Goal: Register for event/course

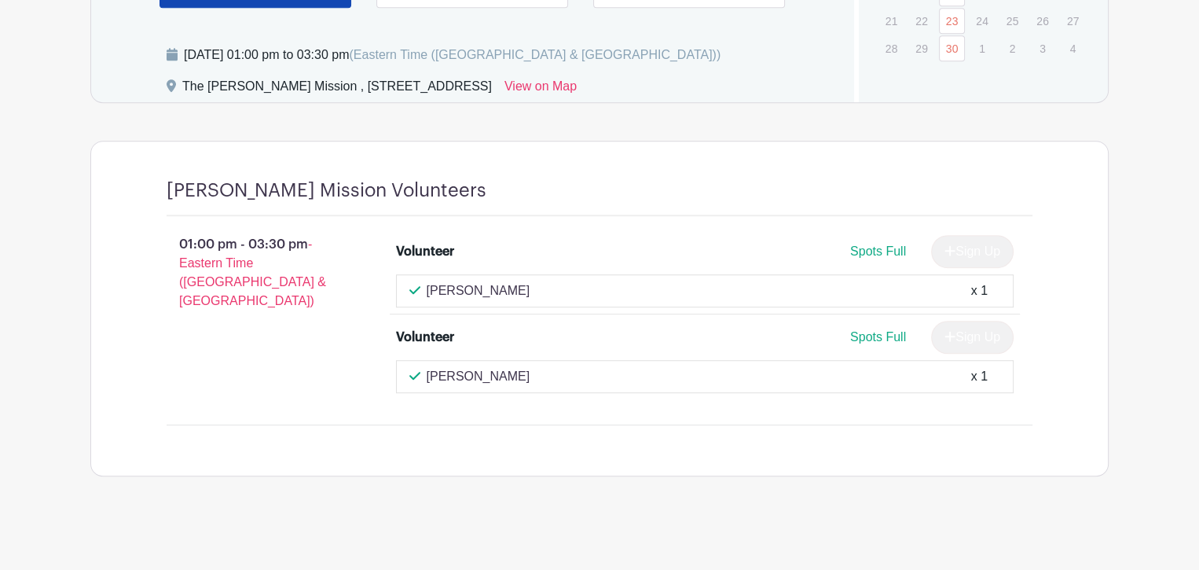
scroll to position [849, 0]
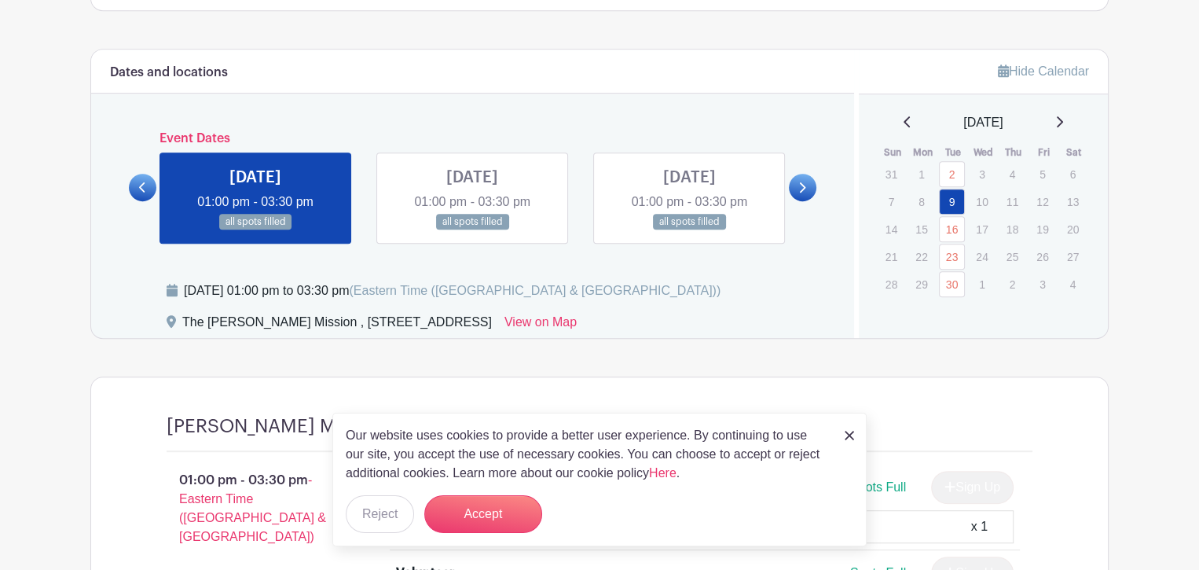
click at [811, 174] on link at bounding box center [803, 188] width 28 height 28
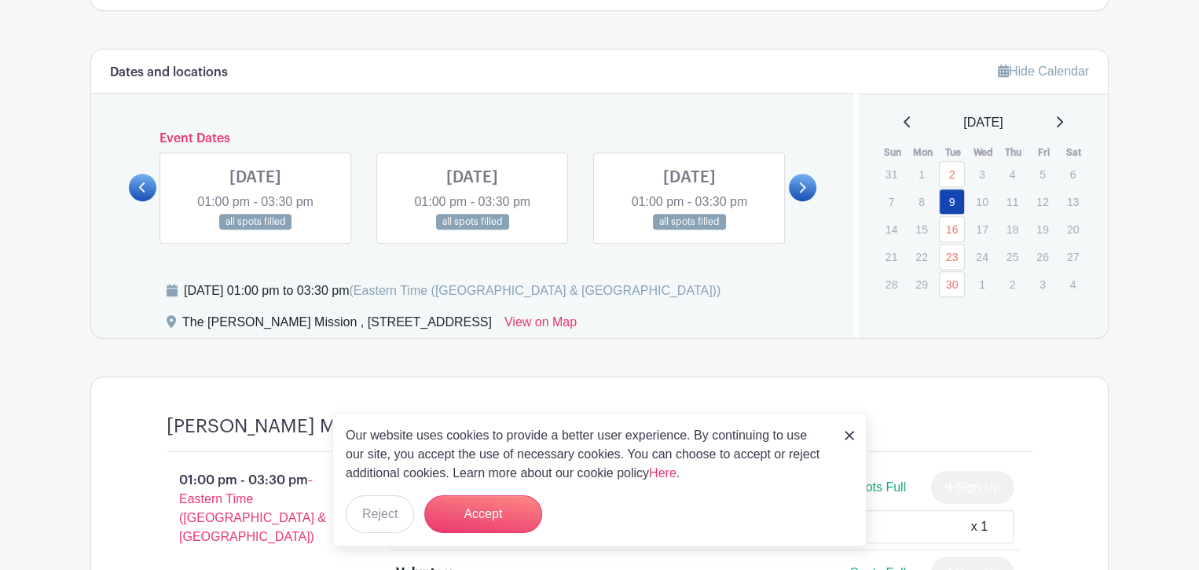
click at [807, 183] on link at bounding box center [803, 188] width 28 height 28
click at [808, 183] on link at bounding box center [803, 188] width 28 height 28
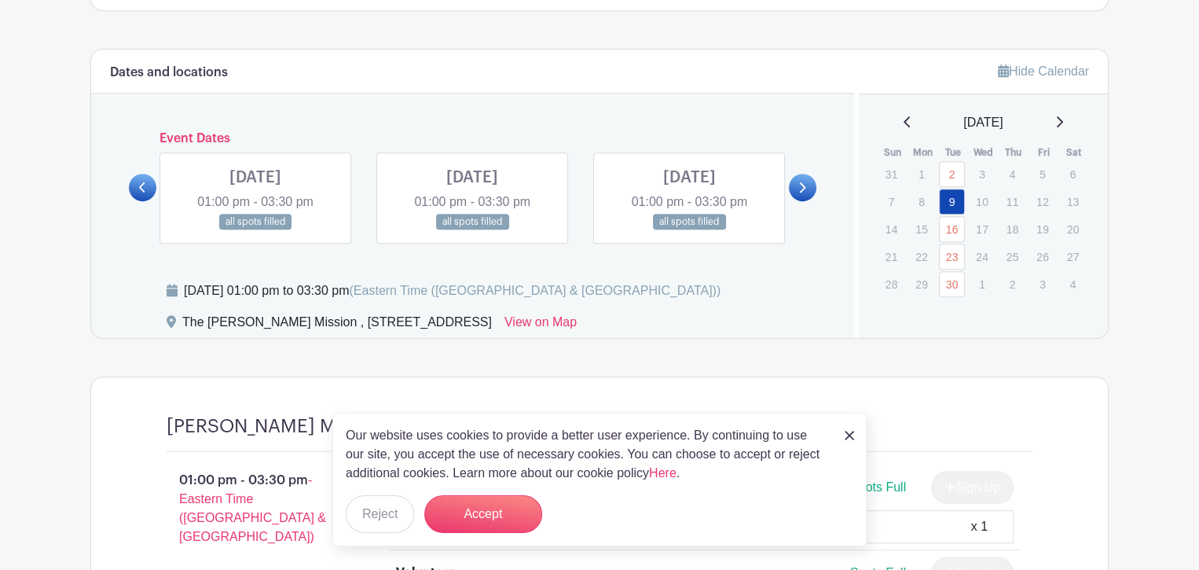
click at [808, 183] on link at bounding box center [803, 188] width 28 height 28
click at [809, 183] on link at bounding box center [803, 188] width 28 height 28
click at [811, 183] on link at bounding box center [803, 188] width 28 height 28
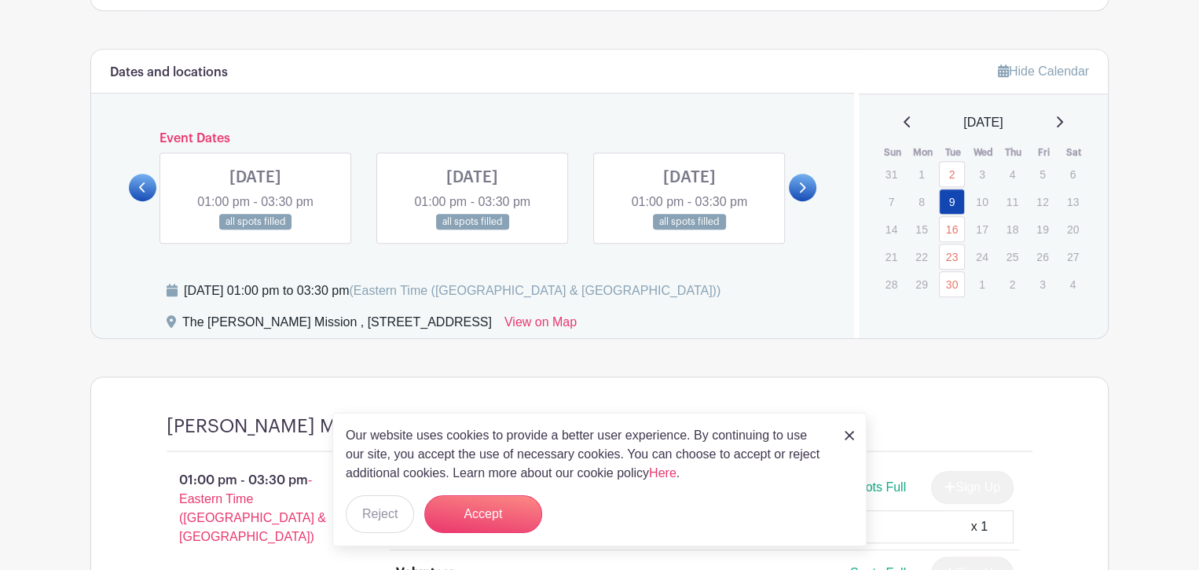
click at [812, 183] on link at bounding box center [803, 188] width 28 height 28
click at [814, 183] on link at bounding box center [803, 188] width 28 height 28
click at [815, 183] on link at bounding box center [803, 188] width 28 height 28
click at [816, 183] on div "Dates and locations Event Dates TUE Aug 26, 2025 01:00 pm - 03:30 pm all spots …" at bounding box center [472, 194] width 763 height 288
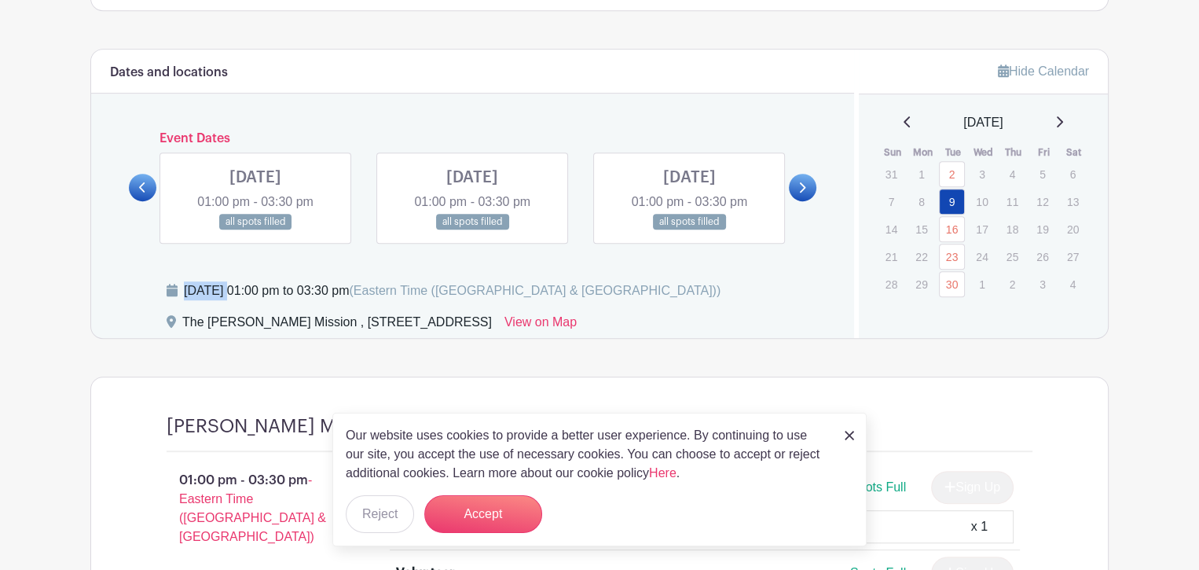
click at [817, 183] on div "Dates and locations Event Dates TUE Aug 26, 2025 01:00 pm - 03:30 pm all spots …" at bounding box center [472, 194] width 763 height 288
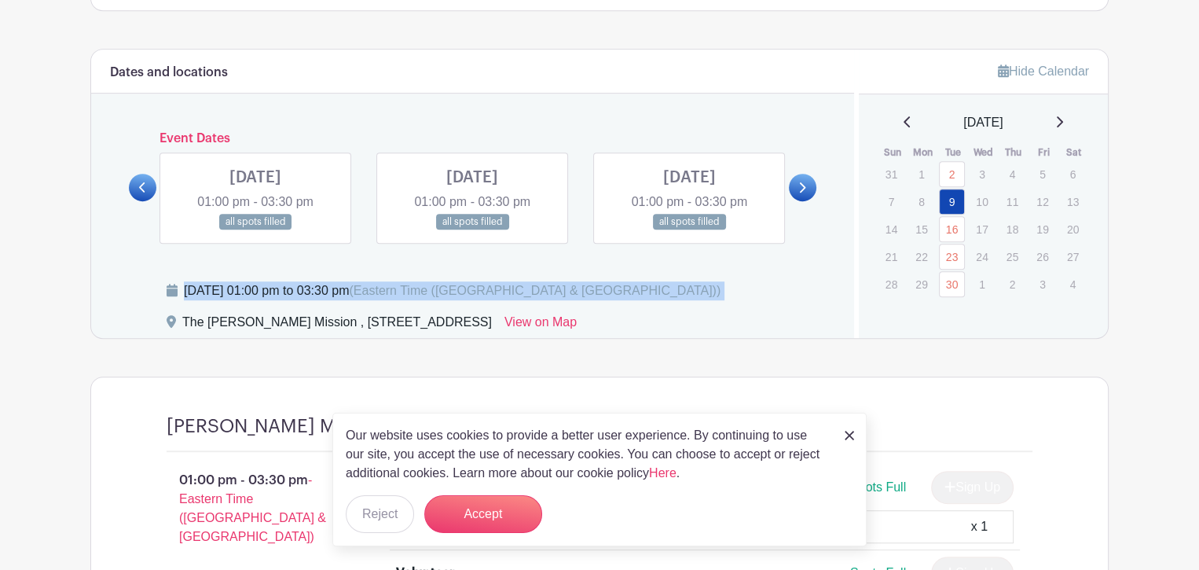
click at [817, 183] on div "Dates and locations Event Dates TUE Aug 26, 2025 01:00 pm - 03:30 pm all spots …" at bounding box center [472, 194] width 763 height 288
drag, startPoint x: 817, startPoint y: 183, endPoint x: 802, endPoint y: 183, distance: 14.9
click at [802, 183] on icon at bounding box center [801, 188] width 7 height 12
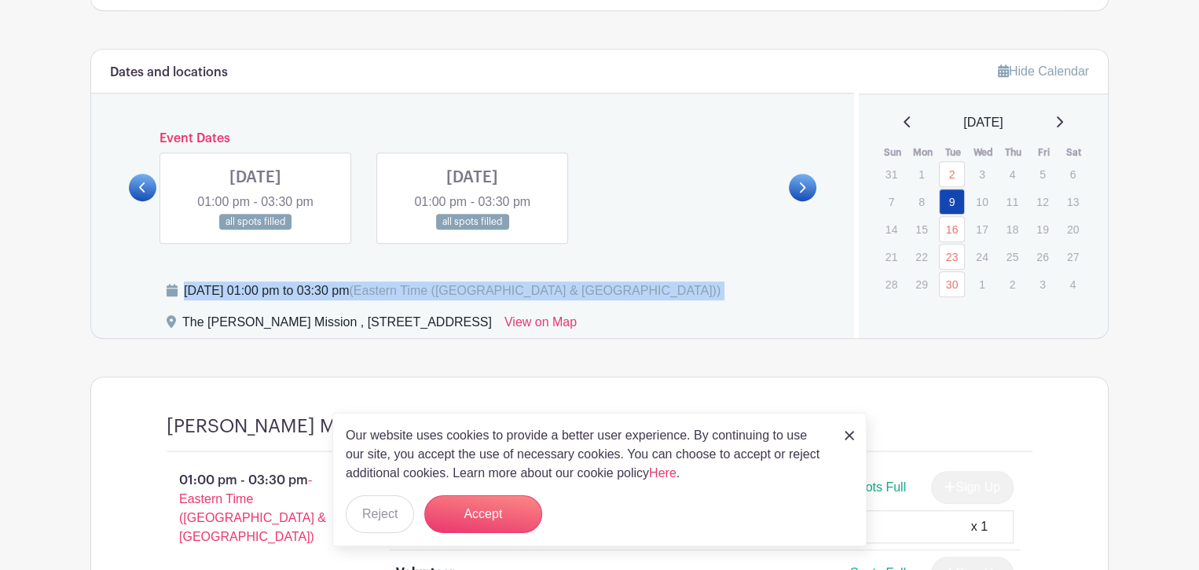
click at [802, 183] on icon at bounding box center [801, 188] width 7 height 12
click at [798, 182] on icon at bounding box center [801, 188] width 7 height 12
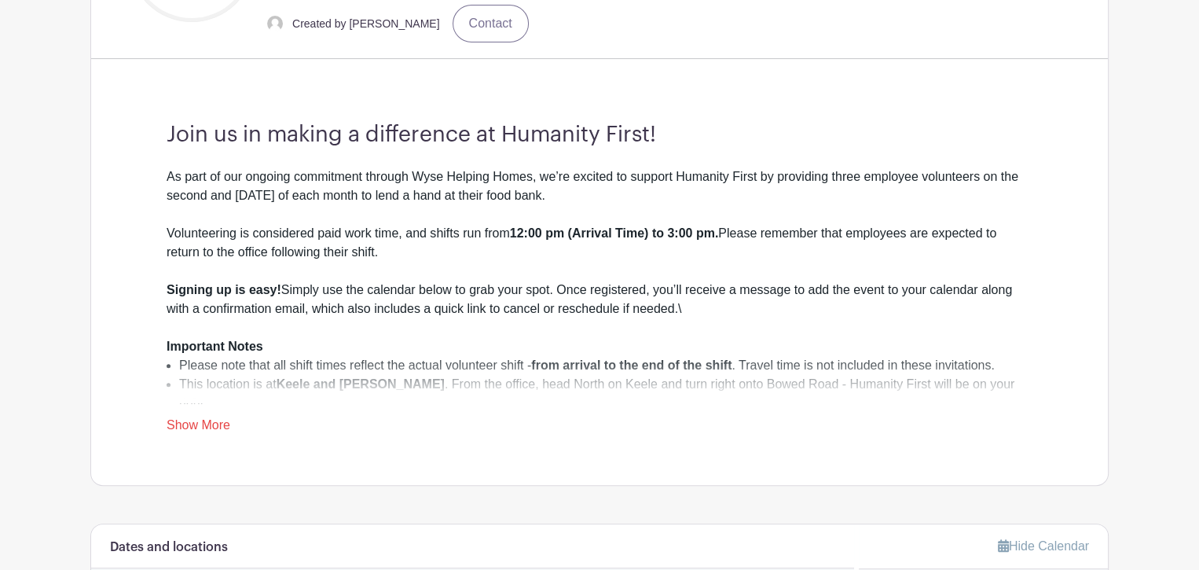
drag, startPoint x: 842, startPoint y: 302, endPoint x: 442, endPoint y: 389, distance: 409.4
click at [442, 389] on li "This location is at [GEOGRAPHIC_DATA] and [GEOGRAPHIC_DATA] . From the office, …" at bounding box center [605, 394] width 853 height 38
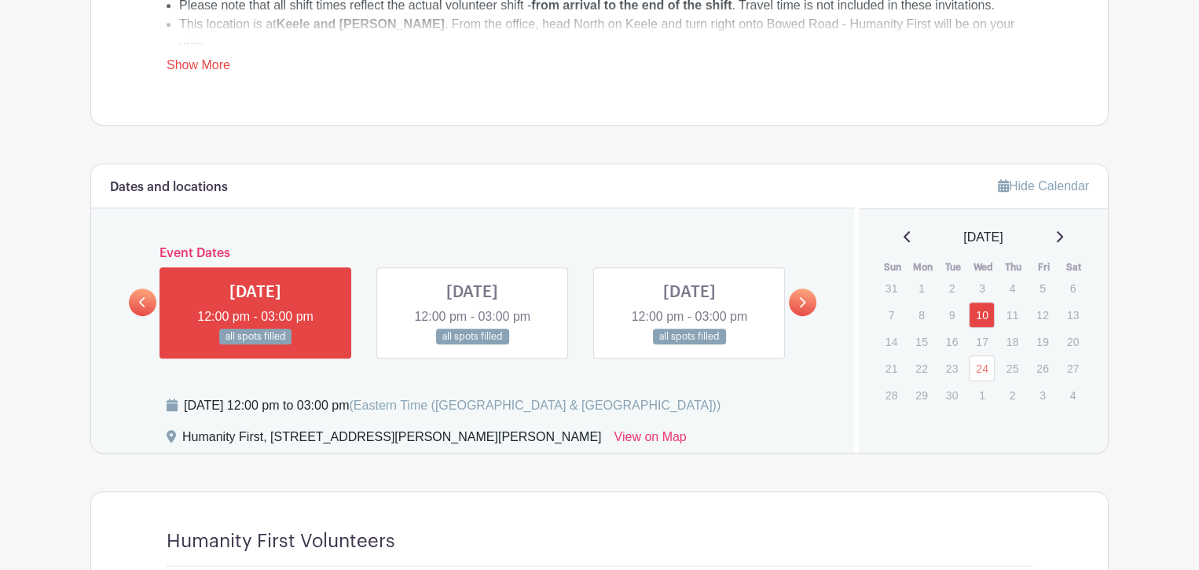
scroll to position [943, 0]
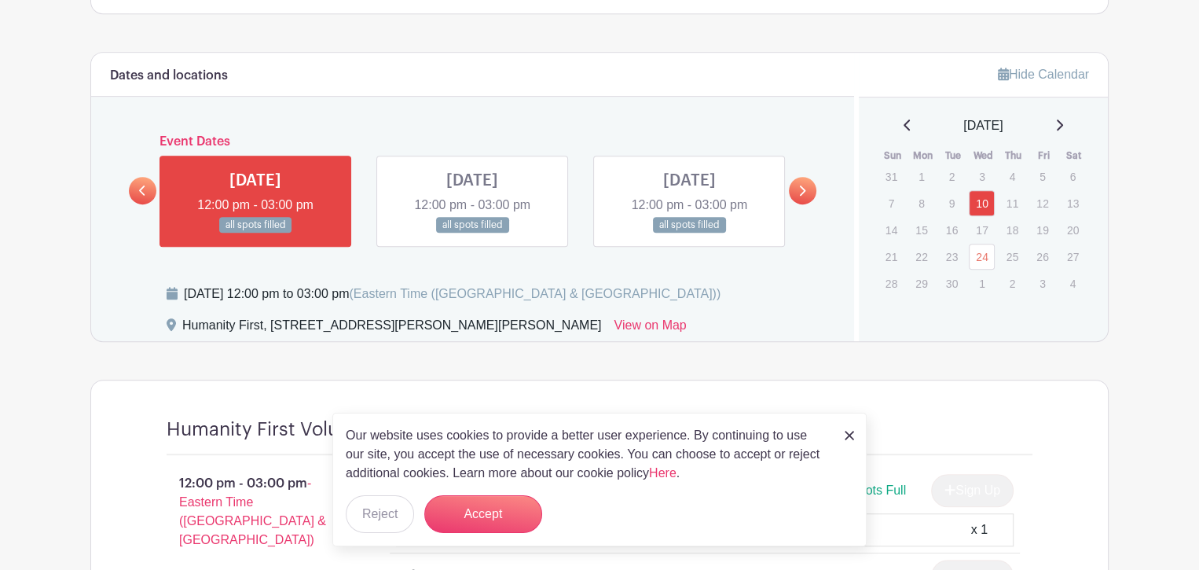
click at [809, 183] on link at bounding box center [803, 191] width 28 height 28
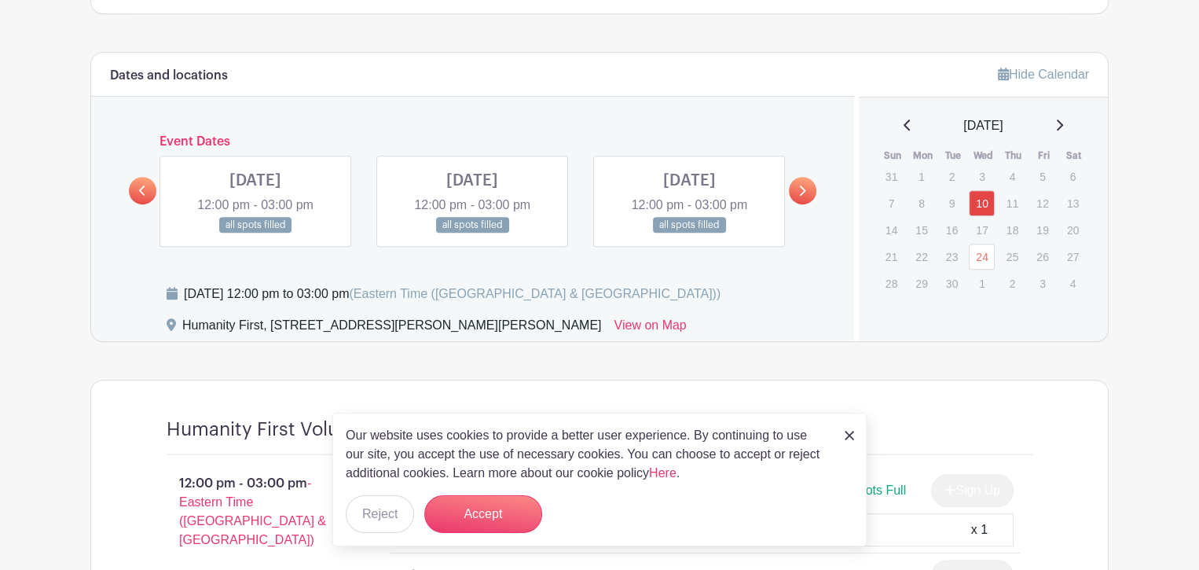
click at [798, 185] on icon at bounding box center [801, 191] width 7 height 12
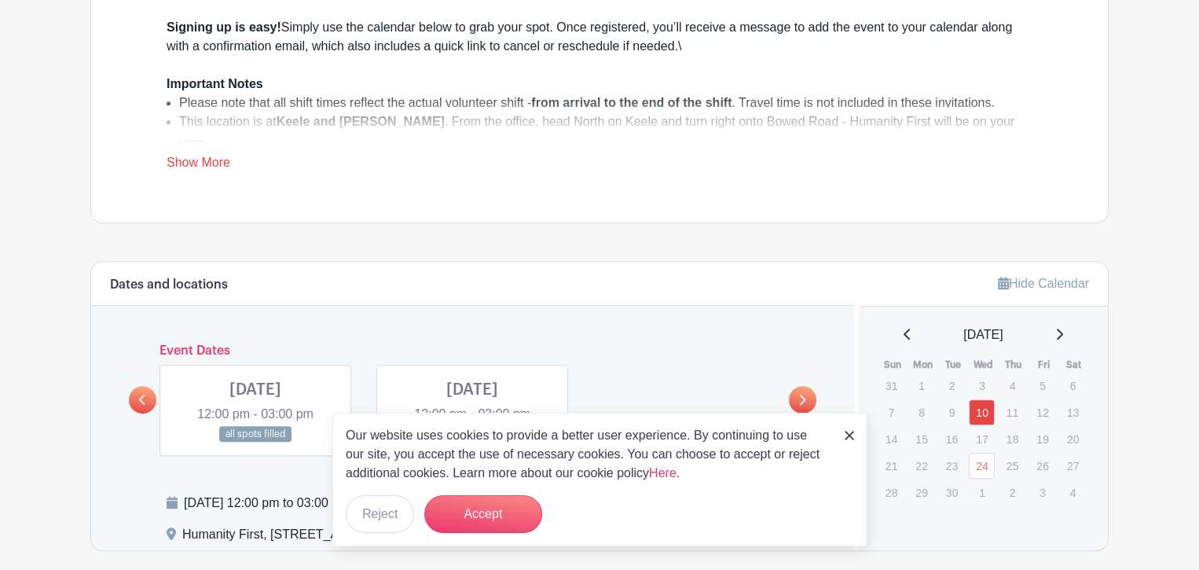
scroll to position [550, 0]
